Goal: Information Seeking & Learning: Find specific page/section

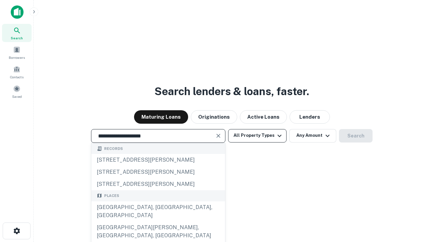
click at [158, 221] on div "[GEOGRAPHIC_DATA], [GEOGRAPHIC_DATA], [GEOGRAPHIC_DATA]" at bounding box center [158, 211] width 134 height 20
click at [257, 135] on button "All Property Types" at bounding box center [257, 135] width 58 height 13
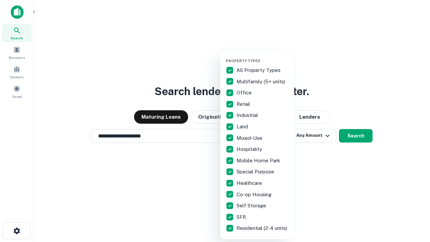
type input "**********"
click at [263, 56] on button "button" at bounding box center [263, 56] width 74 height 0
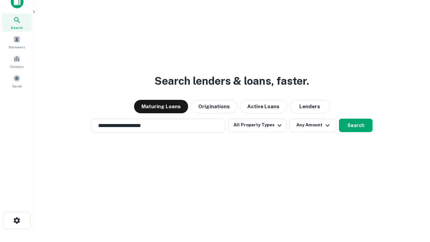
scroll to position [4, 81]
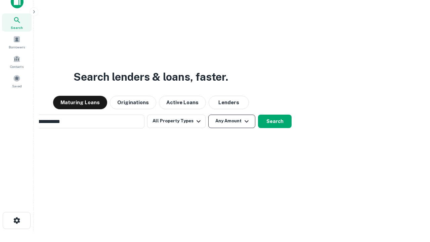
click at [208, 115] on button "Any Amount" at bounding box center [231, 121] width 47 height 13
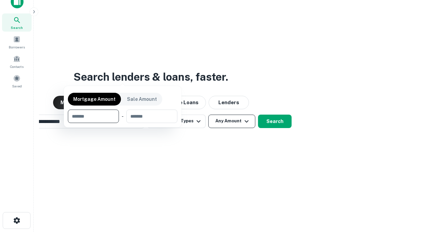
scroll to position [48, 190]
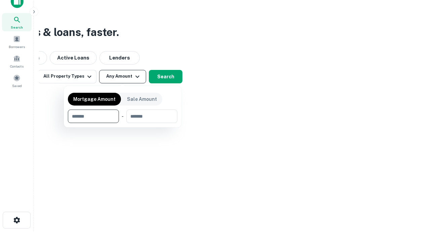
type input "*******"
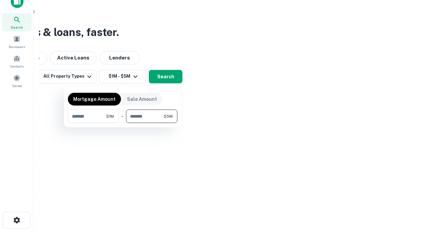
type input "*******"
click at [123, 123] on button "button" at bounding box center [122, 123] width 109 height 0
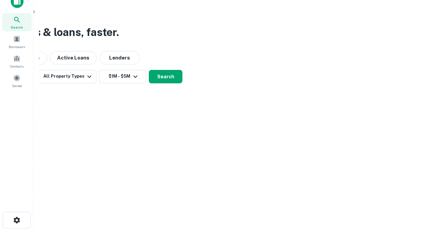
scroll to position [4, 124]
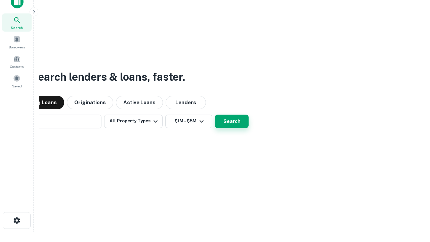
click at [215, 115] on button "Search" at bounding box center [232, 121] width 34 height 13
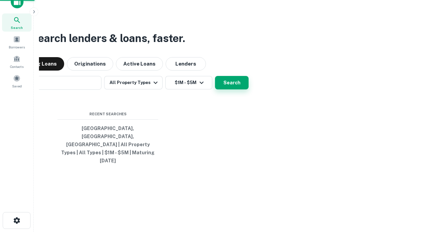
scroll to position [18, 190]
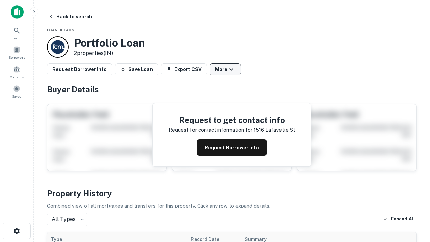
click at [225, 69] on button "More" at bounding box center [225, 69] width 31 height 12
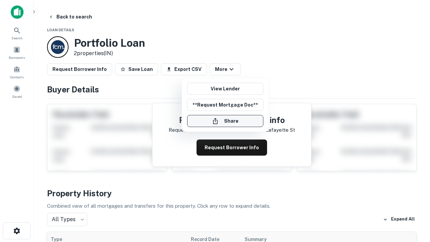
click at [225, 121] on button "Share" at bounding box center [225, 121] width 76 height 12
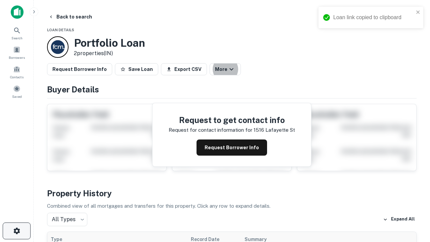
click at [16, 231] on icon "button" at bounding box center [17, 231] width 8 height 8
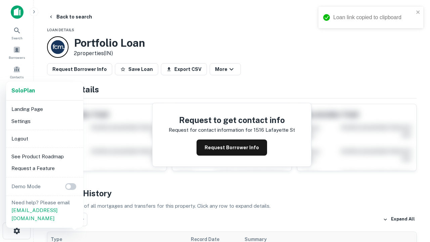
click at [44, 138] on li "Logout" at bounding box center [45, 139] width 72 height 12
